Goal: Transaction & Acquisition: Purchase product/service

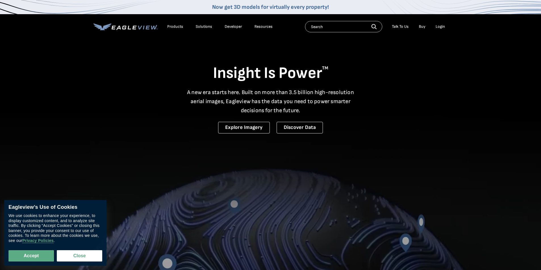
click at [442, 24] on div "Login" at bounding box center [439, 26] width 9 height 5
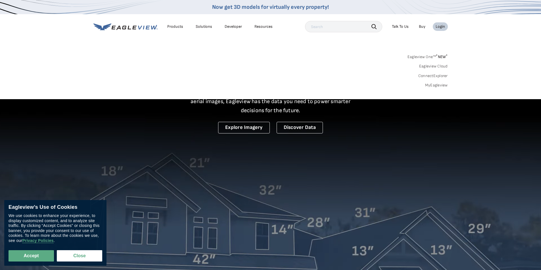
click at [439, 27] on div "Login" at bounding box center [439, 26] width 9 height 5
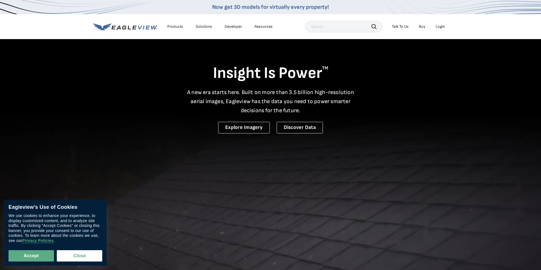
click at [440, 27] on div "Login" at bounding box center [439, 26] width 9 height 5
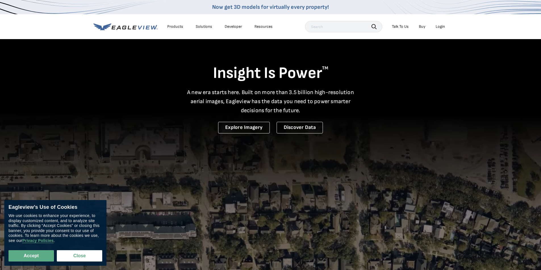
click at [439, 28] on div "Login" at bounding box center [439, 26] width 9 height 5
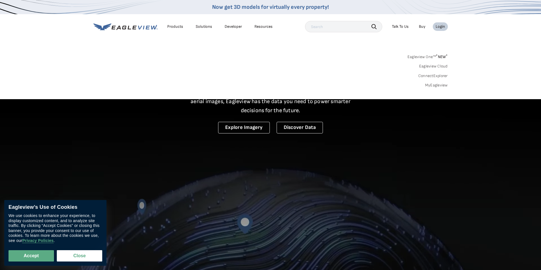
click at [437, 87] on link "MyEagleview" at bounding box center [436, 85] width 23 height 5
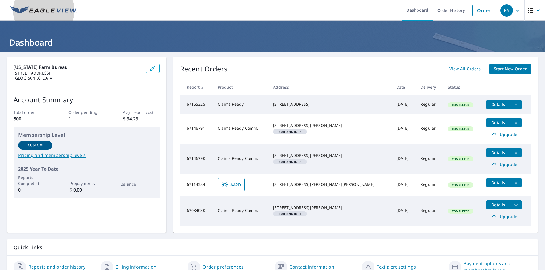
click at [43, 11] on img at bounding box center [43, 10] width 67 height 9
click at [409, 10] on link "Dashboard" at bounding box center [417, 10] width 31 height 21
click at [507, 70] on span "Start New Order" at bounding box center [510, 69] width 33 height 7
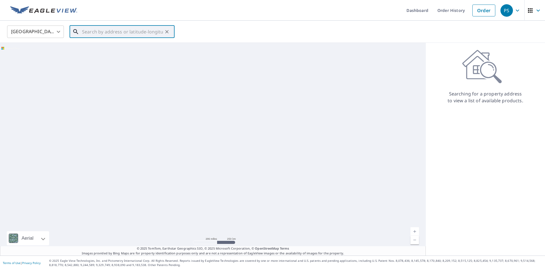
click at [92, 32] on input "text" at bounding box center [122, 32] width 81 height 16
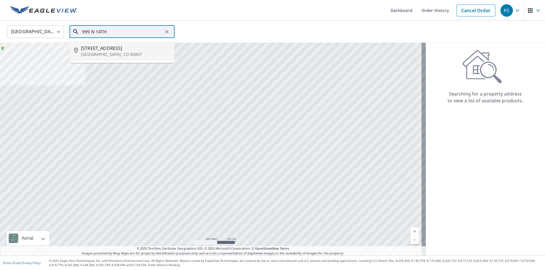
click at [91, 53] on p "Burlington, CO 80807" at bounding box center [125, 55] width 89 height 6
type input "999 N 14th St Burlington, CO 80807"
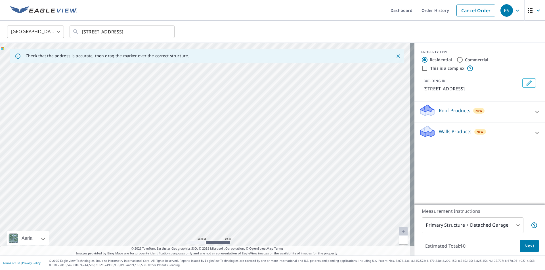
drag, startPoint x: 151, startPoint y: 106, endPoint x: 213, endPoint y: 244, distance: 151.3
click at [213, 244] on div "999 N 14th St Burlington, CO 80807" at bounding box center [207, 149] width 414 height 213
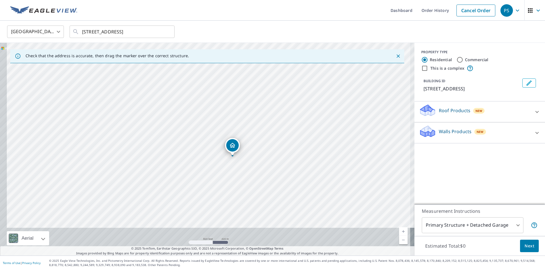
drag, startPoint x: 233, startPoint y: 163, endPoint x: 247, endPoint y: 88, distance: 76.0
click at [247, 88] on div "999 N 14th St Burlington, CO 80807" at bounding box center [207, 149] width 414 height 213
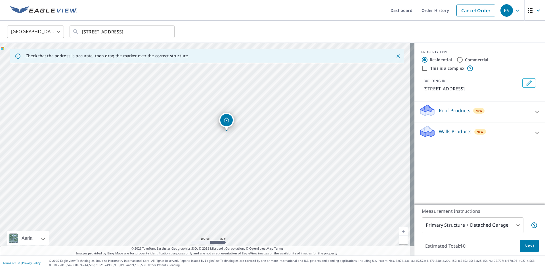
drag, startPoint x: 230, startPoint y: 97, endPoint x: 225, endPoint y: 144, distance: 47.4
click at [225, 144] on div "999 N 14th St Burlington, CO 80807" at bounding box center [207, 149] width 414 height 213
drag, startPoint x: 242, startPoint y: 128, endPoint x: 234, endPoint y: 160, distance: 33.6
click at [234, 160] on div "999 N 14th St Burlington, CO 80807" at bounding box center [207, 149] width 414 height 213
drag, startPoint x: 223, startPoint y: 114, endPoint x: 229, endPoint y: 100, distance: 14.7
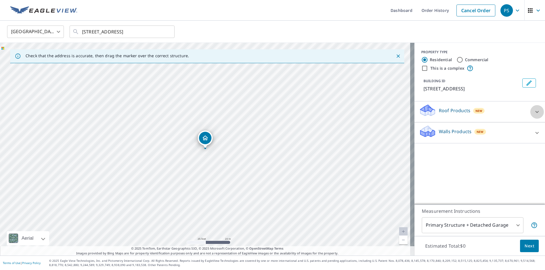
click at [534, 112] on icon at bounding box center [537, 112] width 7 height 7
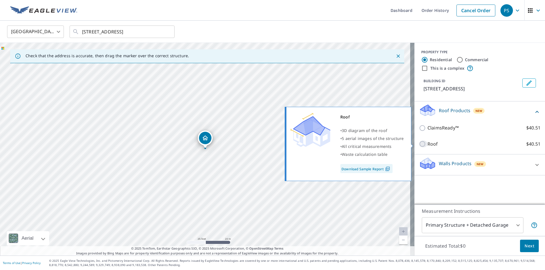
click at [419, 142] on input "Roof $40.51" at bounding box center [423, 144] width 9 height 7
checkbox input "true"
type input "3"
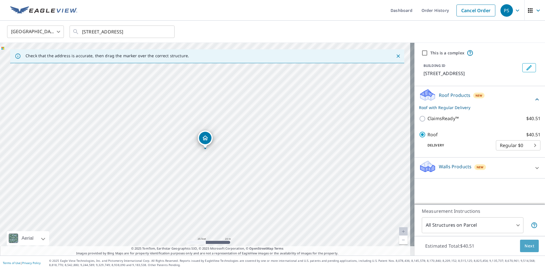
click at [525, 246] on span "Next" at bounding box center [530, 246] width 10 height 7
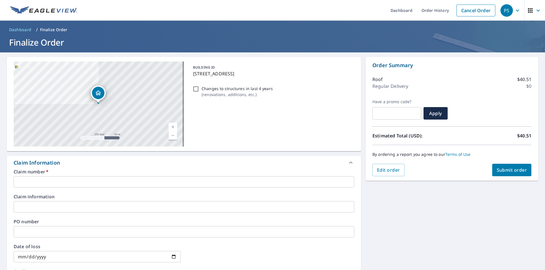
click at [73, 180] on input "text" at bounding box center [184, 182] width 341 height 11
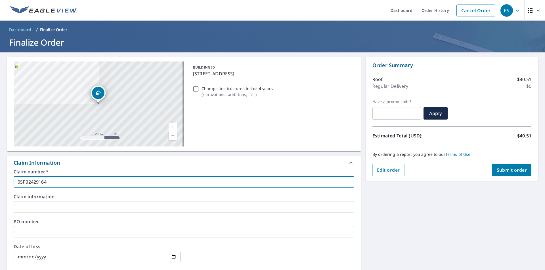
drag, startPoint x: 56, startPoint y: 183, endPoint x: 6, endPoint y: 179, distance: 49.9
click at [6, 179] on div "999 N 14th St Burlington, CO 80807 Aerial Road A standard road map Aerial A det…" at bounding box center [272, 236] width 545 height 366
type input "05P02429164"
click at [33, 204] on input "text" at bounding box center [184, 207] width 341 height 11
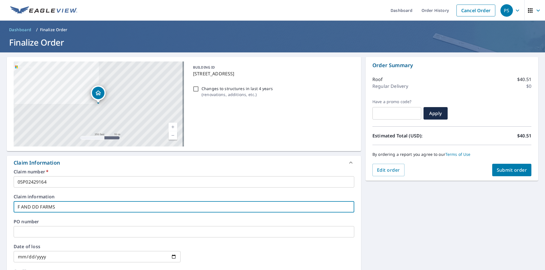
type input "F AND DD FARMS"
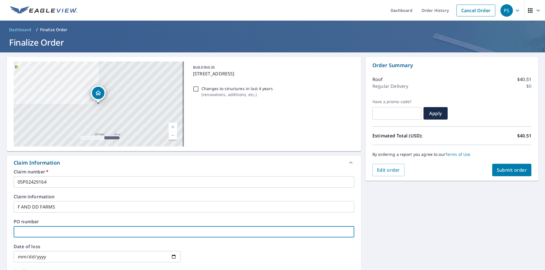
paste input "05P02429164"
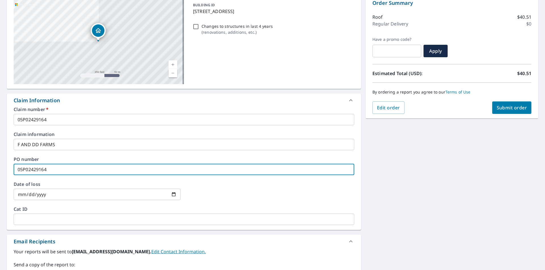
scroll to position [85, 0]
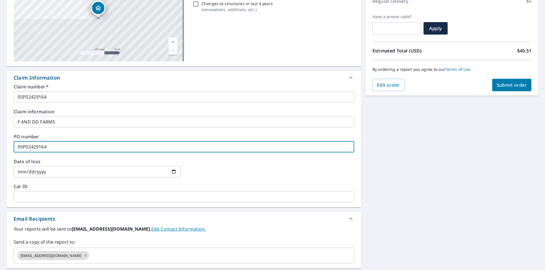
type input "05P02429164"
click at [173, 173] on input "date" at bounding box center [97, 171] width 167 height 11
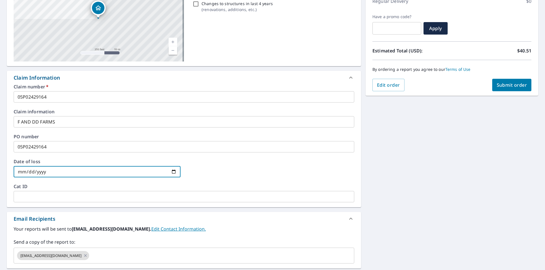
type input "2025-05-18"
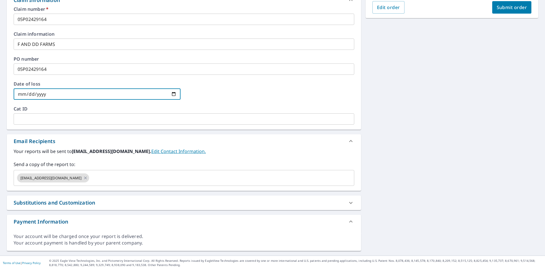
scroll to position [0, 0]
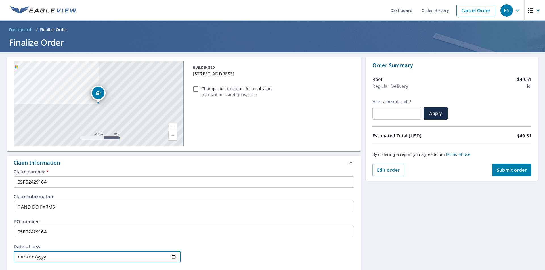
click at [504, 168] on span "Submit order" at bounding box center [512, 170] width 30 height 6
